Goal: Information Seeking & Learning: Learn about a topic

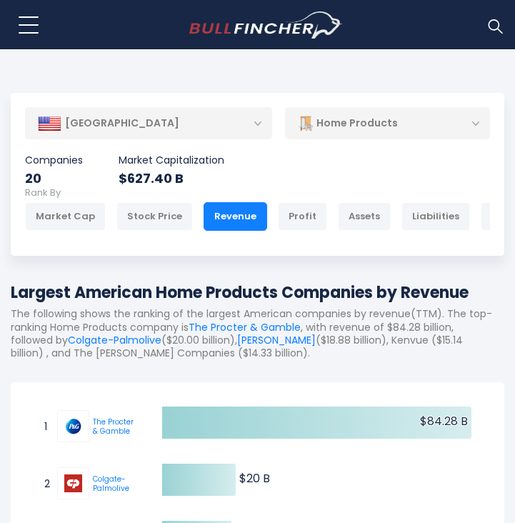
click at [23, 29] on button at bounding box center [29, 25] width 36 height 36
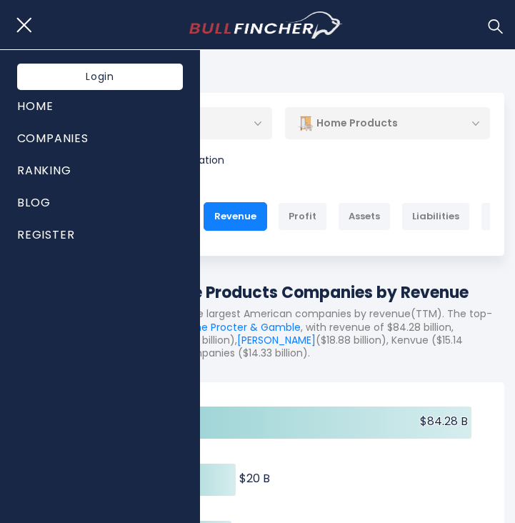
click at [401, 140] on div "[GEOGRAPHIC_DATA] Entire World 30,373 [GEOGRAPHIC_DATA]" at bounding box center [257, 130] width 465 height 46
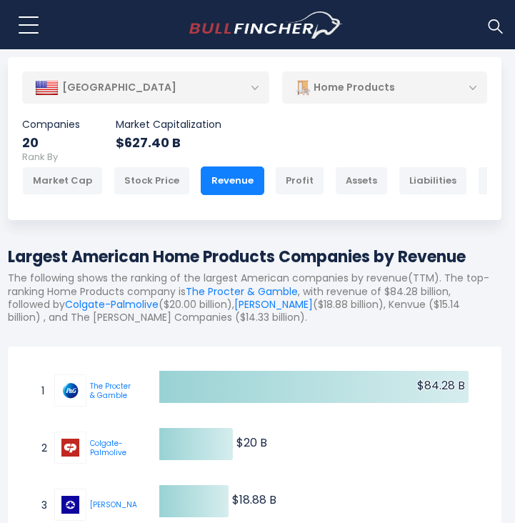
scroll to position [0, 49]
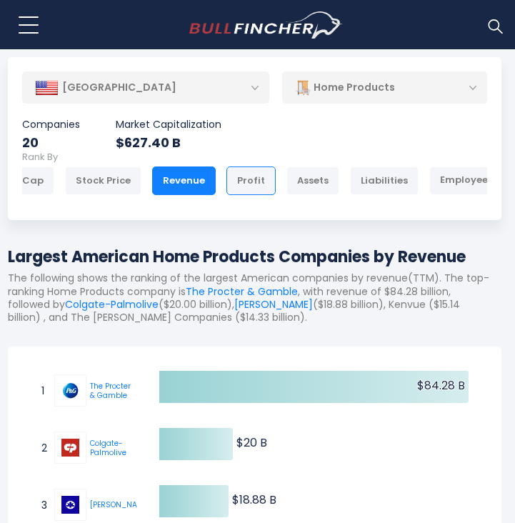
click at [226, 184] on div "Profit" at bounding box center [250, 180] width 49 height 29
